Goal: Task Accomplishment & Management: Manage account settings

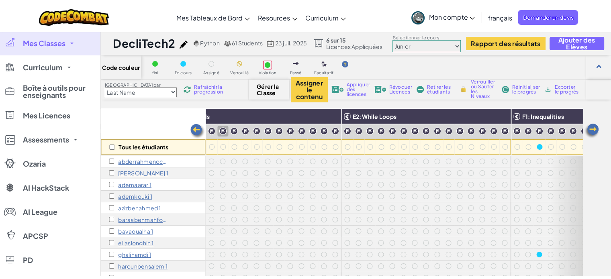
scroll to position [0, 1262]
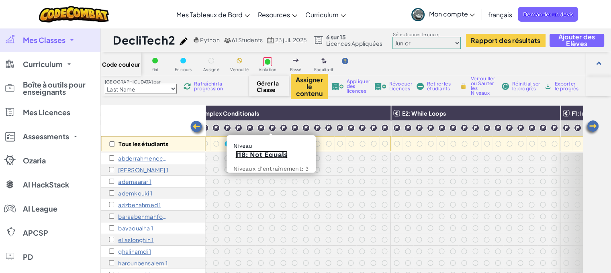
click at [265, 154] on link "118: Not Equals" at bounding box center [261, 155] width 52 height 8
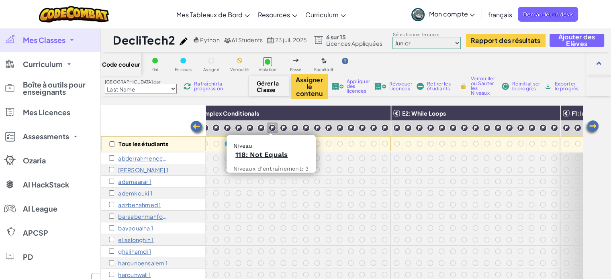
click at [180, 120] on div "Tous les étudiants" at bounding box center [153, 128] width 104 height 47
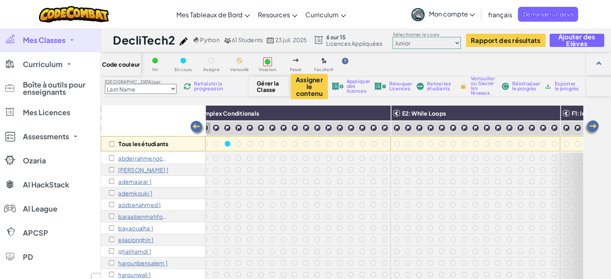
scroll to position [0, 1148]
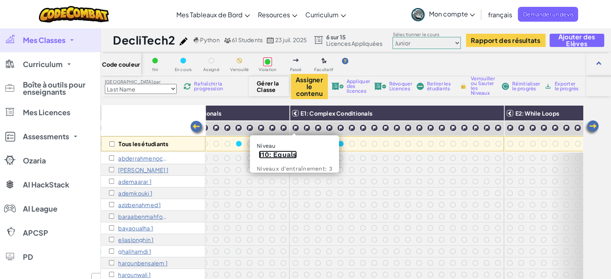
click at [285, 155] on link "110: Equals" at bounding box center [278, 155] width 38 height 8
click at [165, 109] on div "Tous les étudiants" at bounding box center [153, 128] width 104 height 47
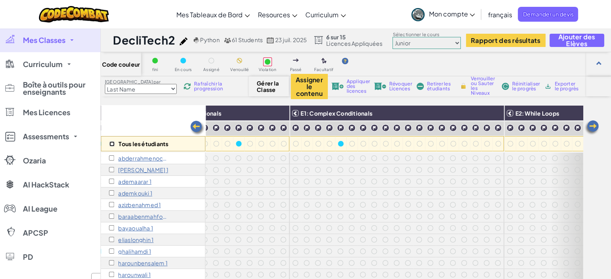
click at [111, 143] on input "checkbox" at bounding box center [111, 143] width 5 height 5
checkbox input "true"
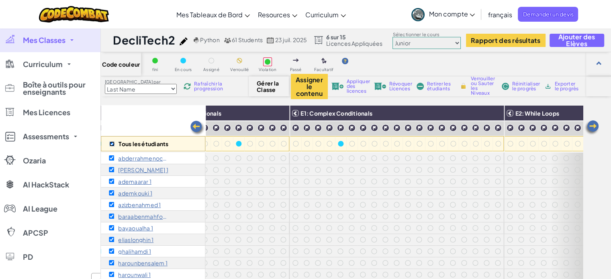
checkbox input "true"
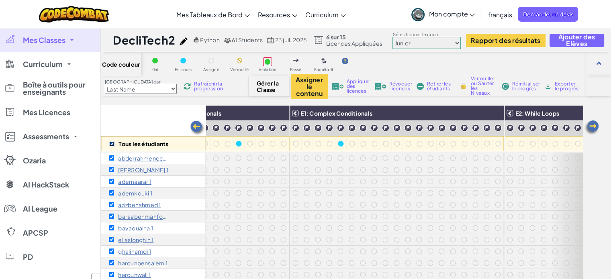
checkbox input "true"
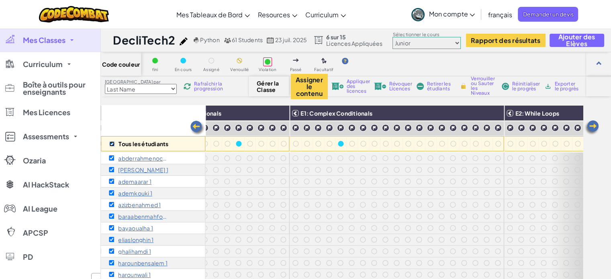
checkbox input "true"
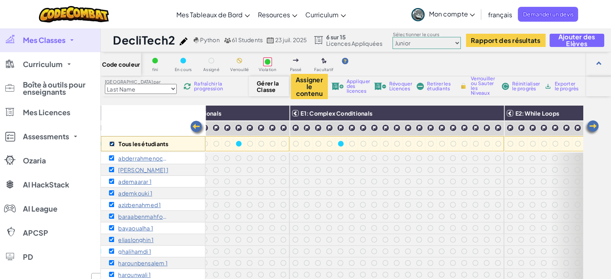
checkbox input "true"
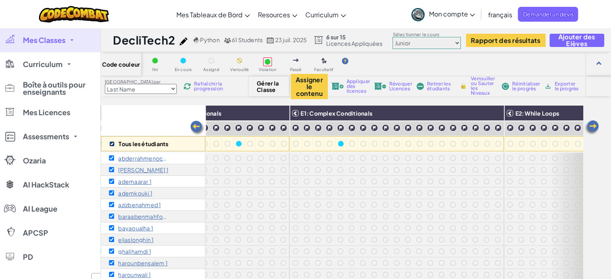
checkbox input "true"
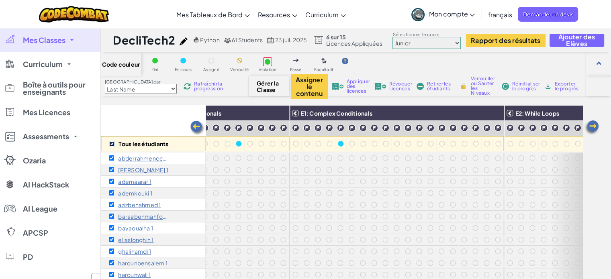
checkbox input "true"
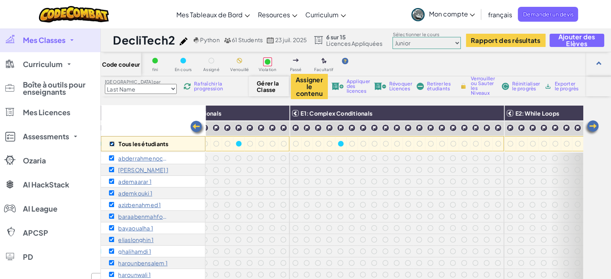
checkbox input "true"
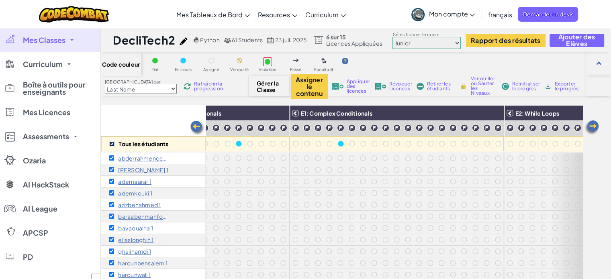
checkbox input "true"
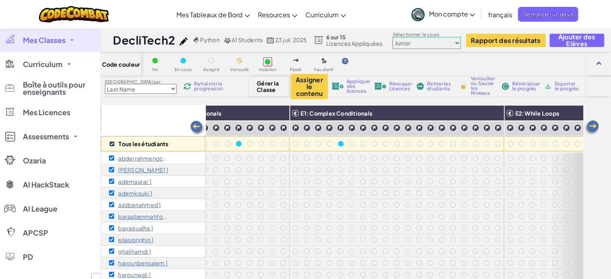
checkbox input "true"
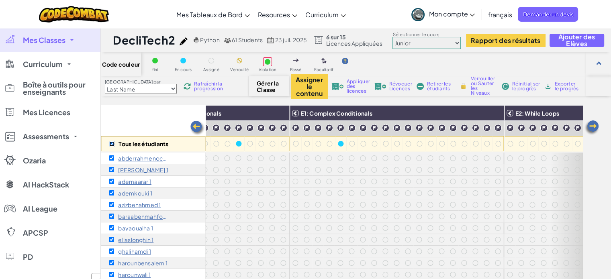
checkbox input "true"
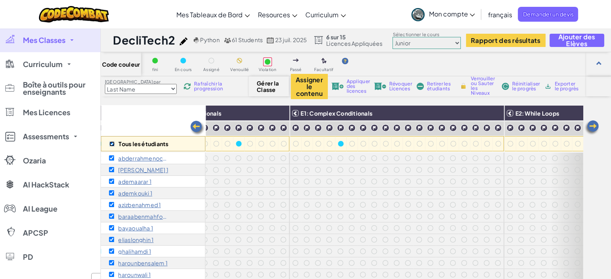
checkbox input "true"
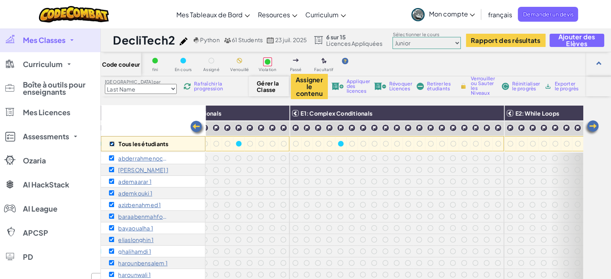
checkbox input "true"
click at [399, 84] on span "Révoquer Licences" at bounding box center [400, 87] width 23 height 10
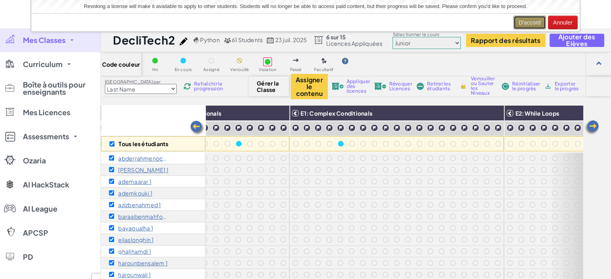
click at [534, 19] on button "D'accord" at bounding box center [530, 23] width 33 height 14
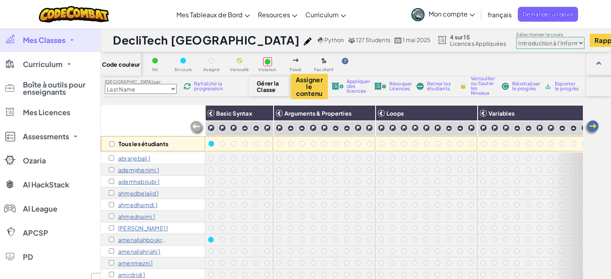
select select "560f1a9f22961295f9427742"
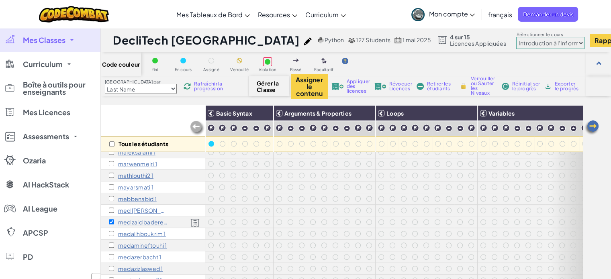
click at [111, 140] on div "Tous les étudiants" at bounding box center [153, 143] width 104 height 15
click at [113, 141] on input "checkbox" at bounding box center [111, 143] width 5 height 5
checkbox input "true"
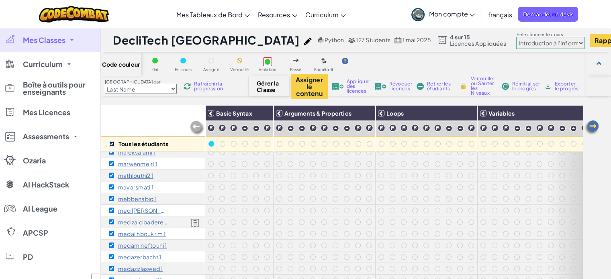
checkbox input "true"
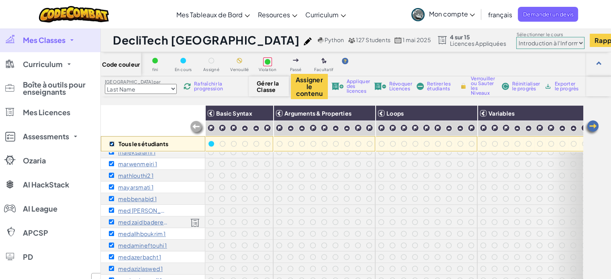
checkbox input "true"
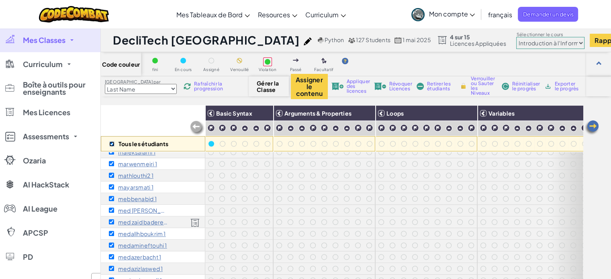
checkbox input "true"
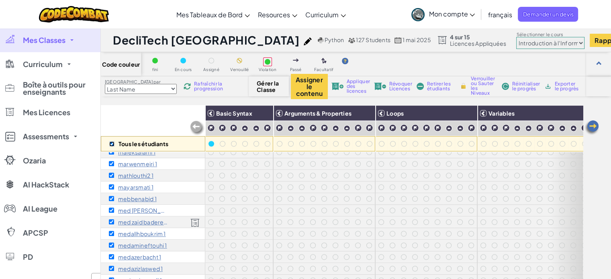
checkbox input "true"
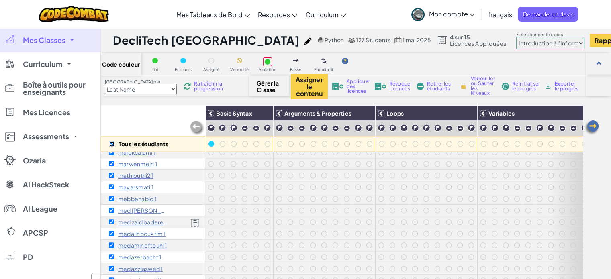
checkbox input "true"
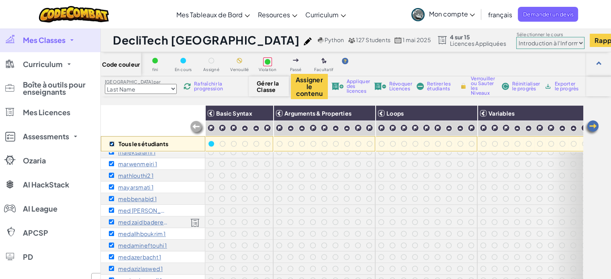
checkbox input "true"
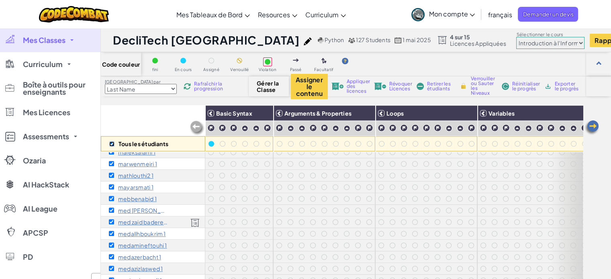
checkbox input "true"
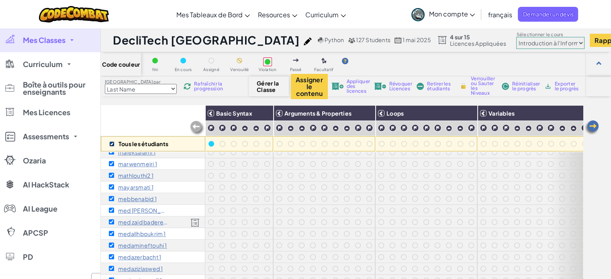
checkbox input "true"
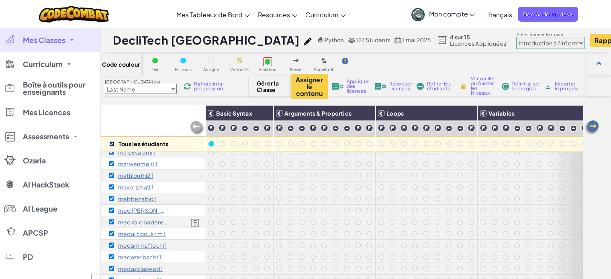
checkbox input "true"
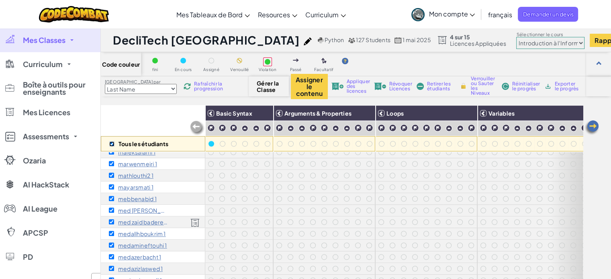
checkbox input "true"
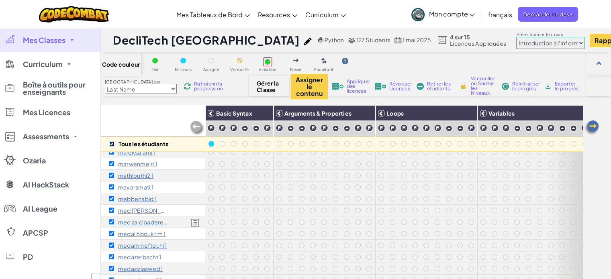
checkbox input "true"
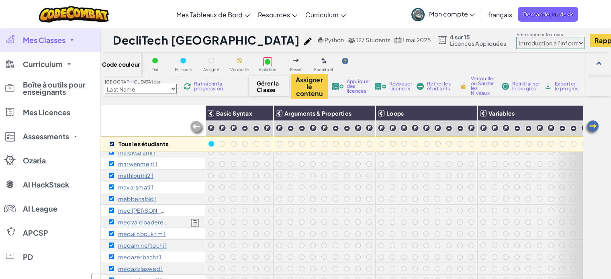
checkbox input "true"
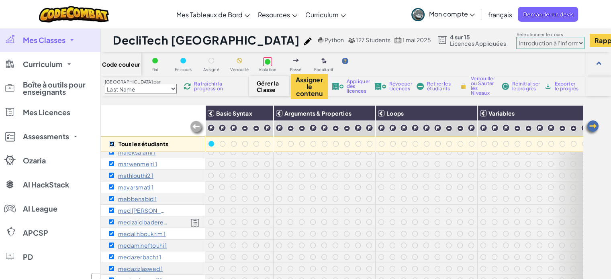
checkbox input "true"
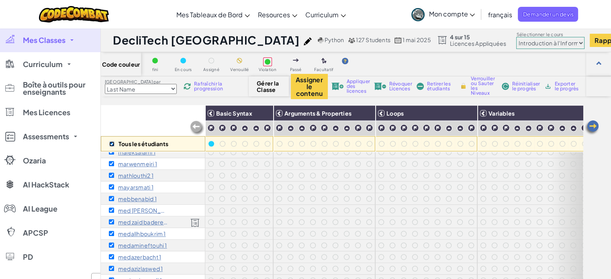
checkbox input "true"
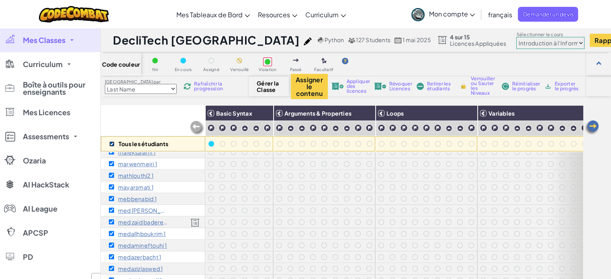
checkbox input "true"
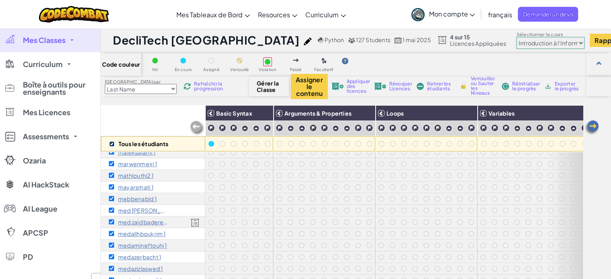
checkbox input "true"
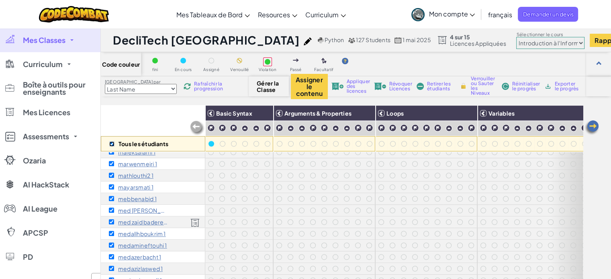
checkbox input "true"
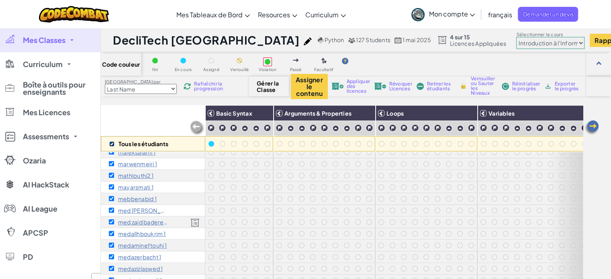
checkbox input "true"
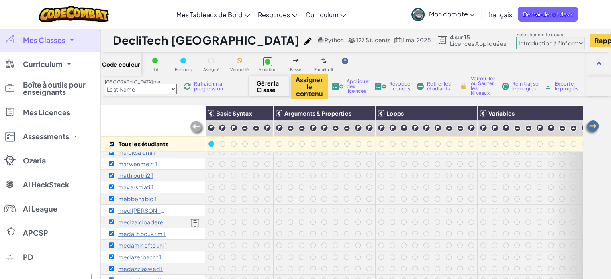
checkbox input "true"
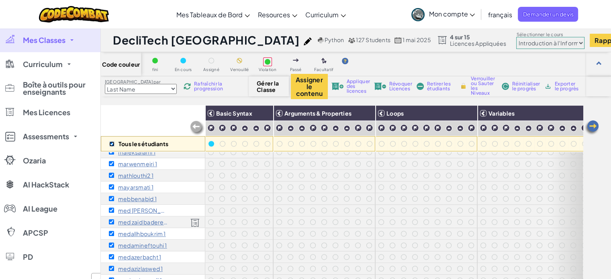
checkbox input "true"
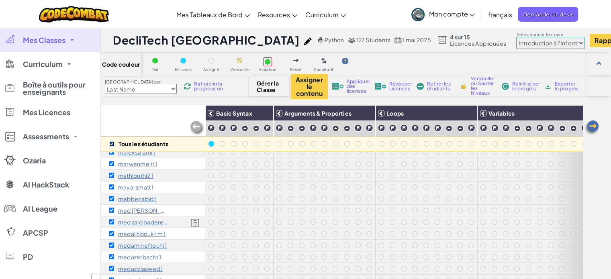
checkbox input "true"
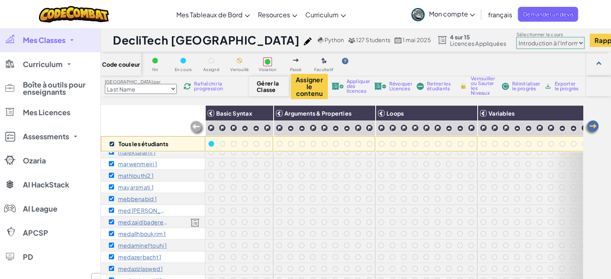
checkbox input "true"
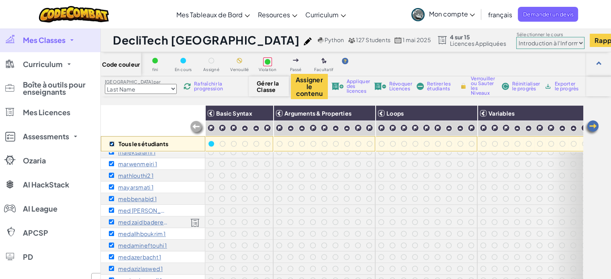
checkbox input "true"
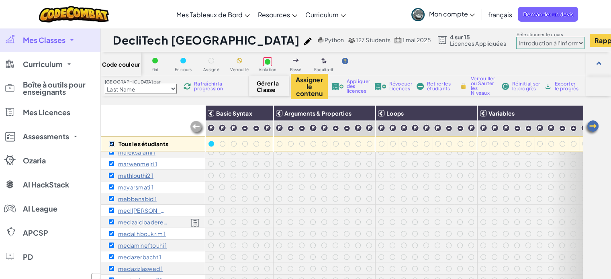
checkbox input "true"
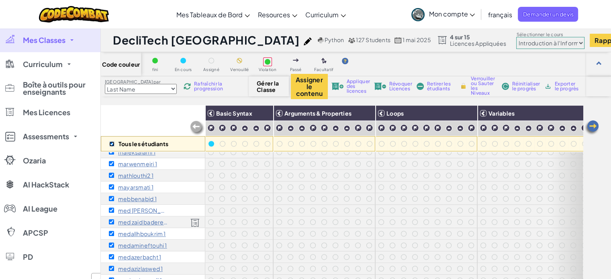
checkbox input "true"
click at [393, 90] on span "Révoquer Licences" at bounding box center [400, 87] width 23 height 10
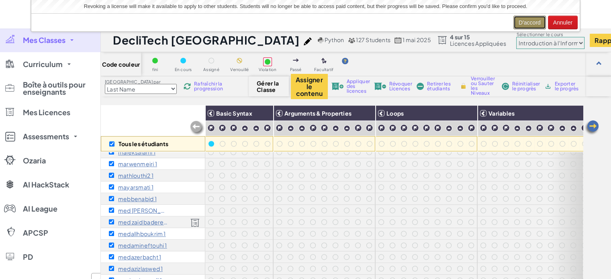
click at [521, 18] on button "D'accord" at bounding box center [530, 23] width 33 height 14
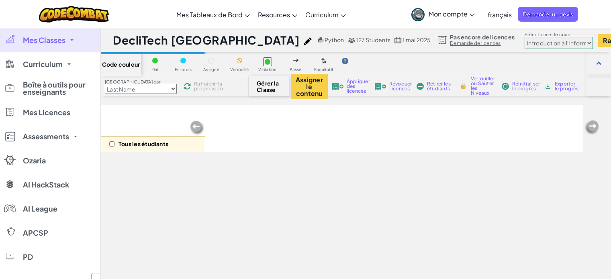
select select "560f1a9f22961295f9427742"
